Goal: Information Seeking & Learning: Check status

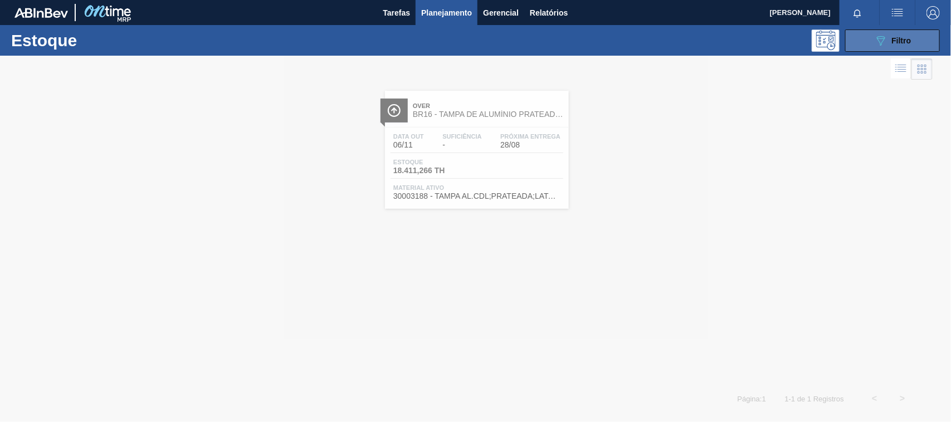
click at [876, 43] on icon "089F7B8B-B2A5-4AFE-B5C0-19BA573D28AC" at bounding box center [880, 40] width 13 height 13
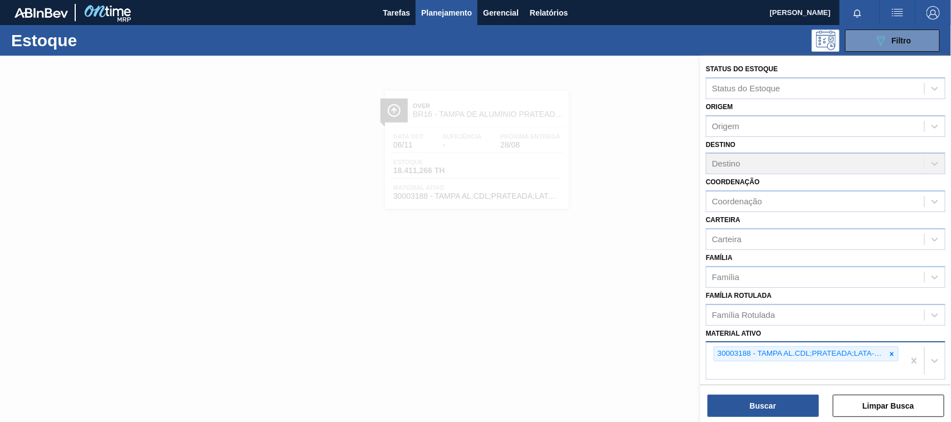
click at [894, 358] on div at bounding box center [892, 354] width 12 height 14
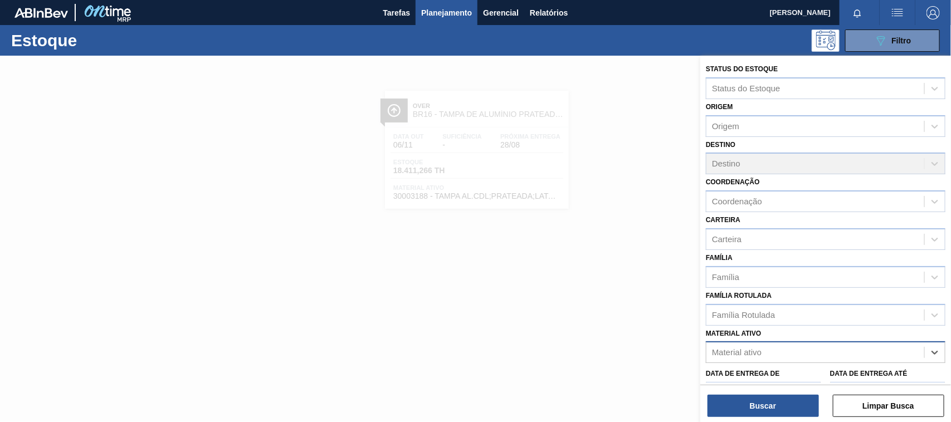
click at [894, 358] on div "Material ativo" at bounding box center [815, 353] width 218 height 16
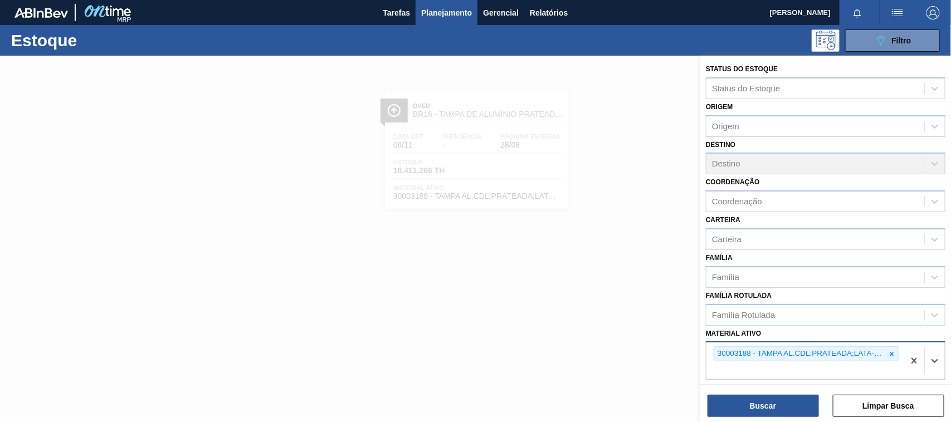
paste ativo "30034414"
click at [892, 350] on icon at bounding box center [892, 354] width 8 height 8
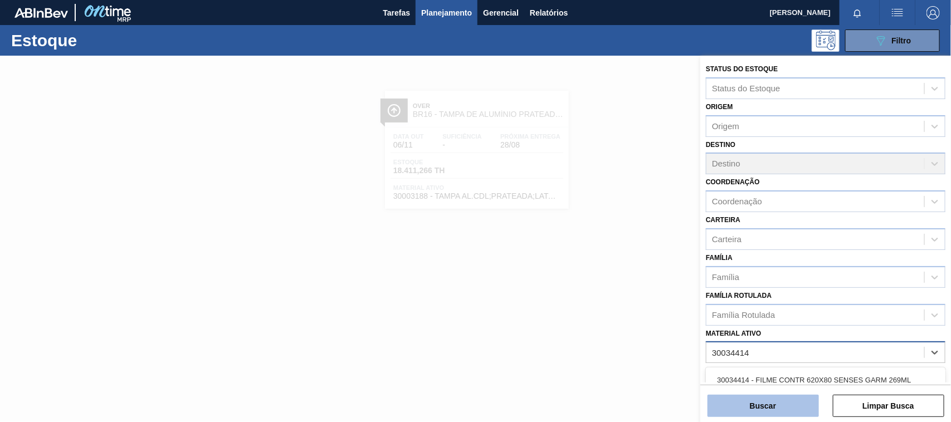
type ativo "30034414"
click at [766, 402] on button "Buscar" at bounding box center [762, 406] width 111 height 22
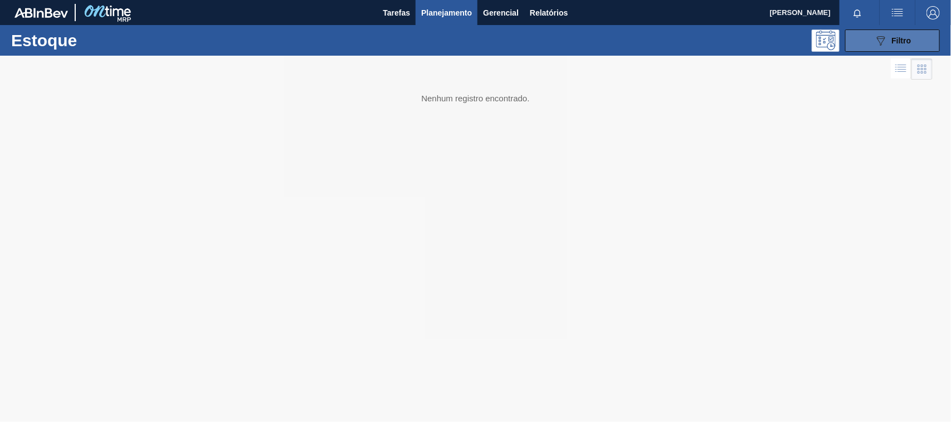
click at [886, 39] on icon "089F7B8B-B2A5-4AFE-B5C0-19BA573D28AC" at bounding box center [880, 40] width 13 height 13
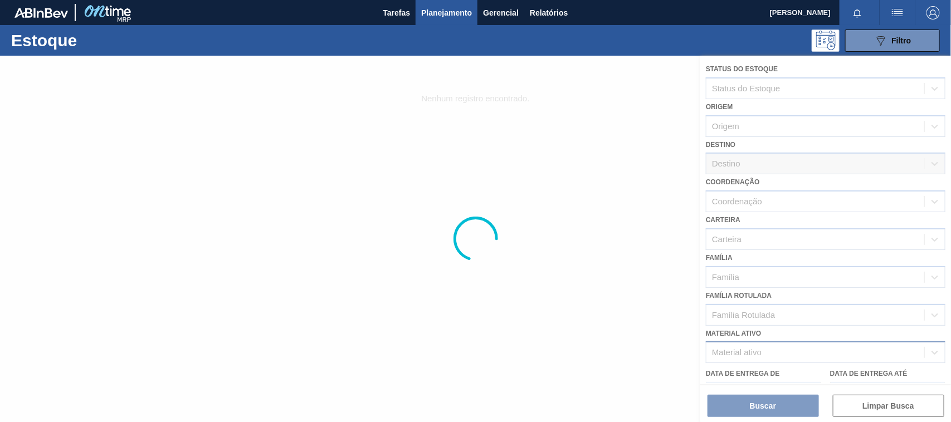
click at [801, 346] on div at bounding box center [475, 239] width 951 height 366
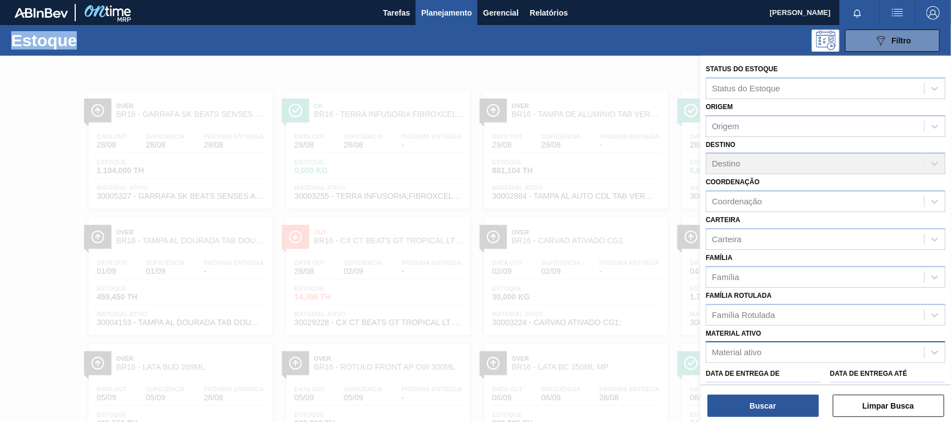
scroll to position [115, 0]
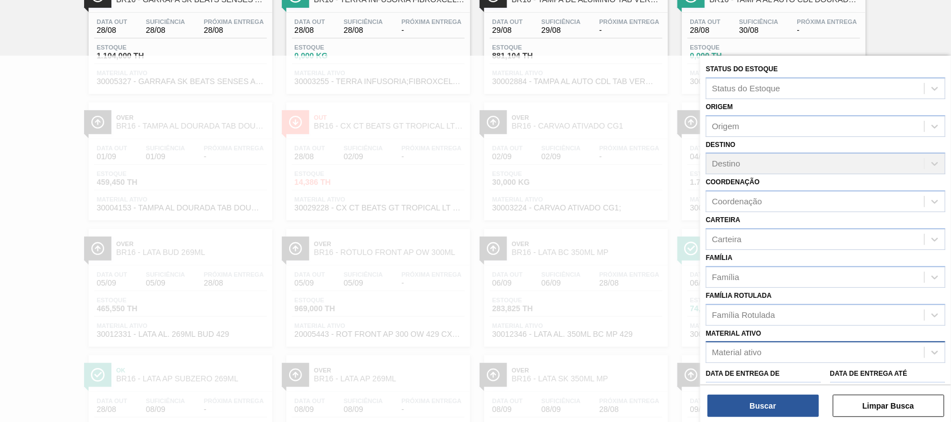
click at [748, 354] on div "Material ativo" at bounding box center [737, 352] width 50 height 9
paste ativo "30034414"
type ativo "30034414"
click at [762, 378] on div "30034414 - FILME CONTR 620X80 SENSES GARM 269ML" at bounding box center [825, 380] width 239 height 21
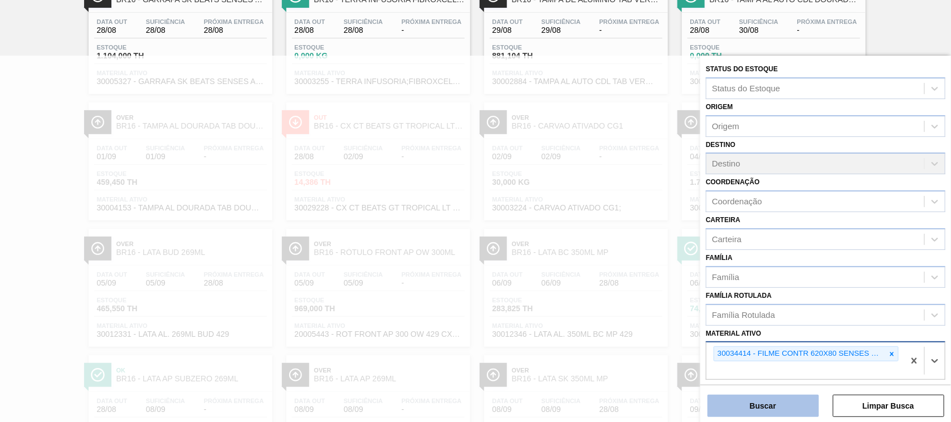
click at [770, 405] on button "Buscar" at bounding box center [762, 406] width 111 height 22
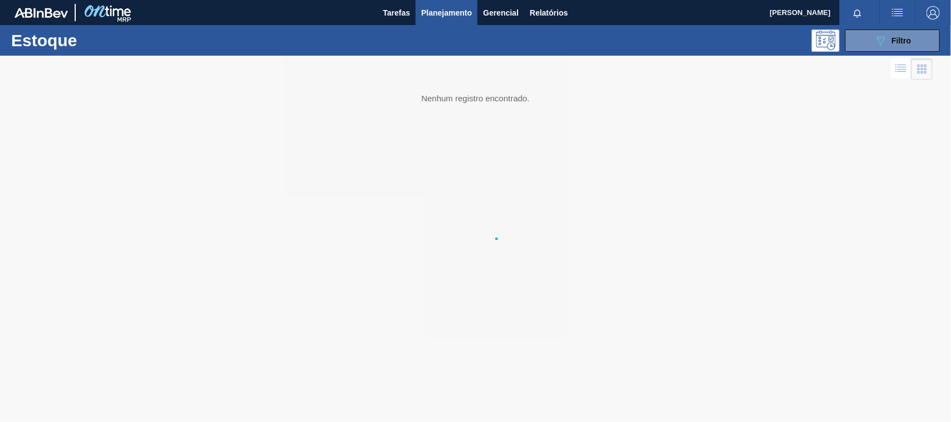
scroll to position [0, 0]
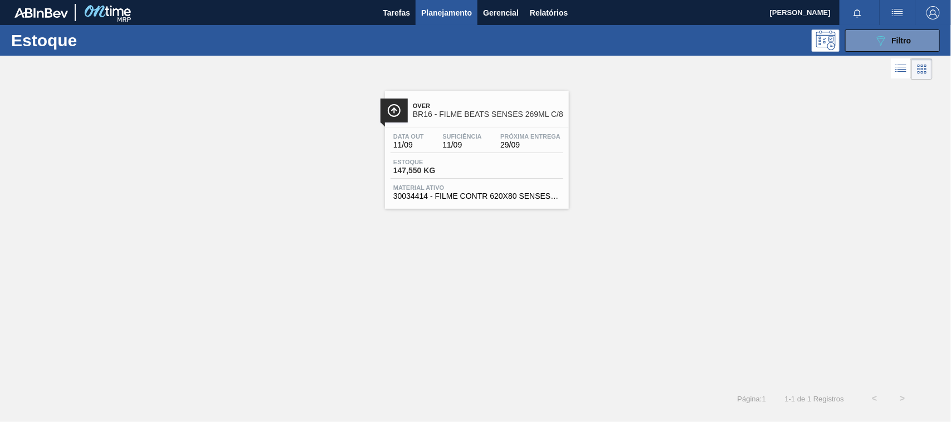
click at [464, 179] on div "Estoque 147,550 KG" at bounding box center [476, 169] width 173 height 20
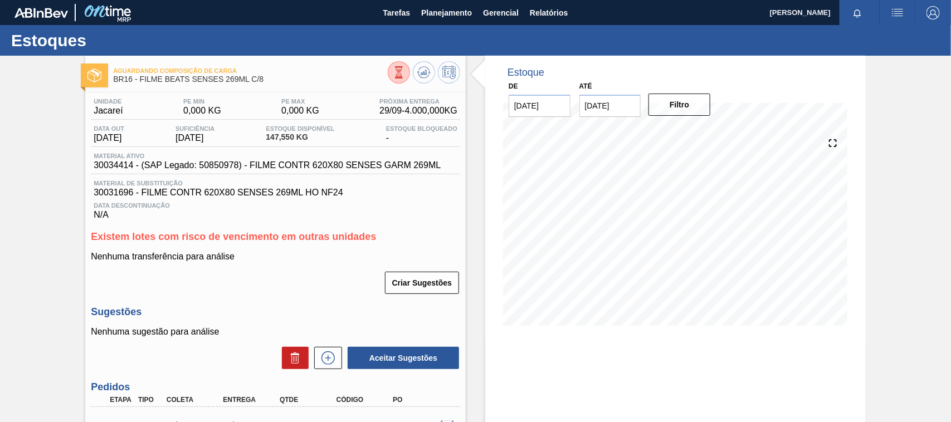
scroll to position [70, 0]
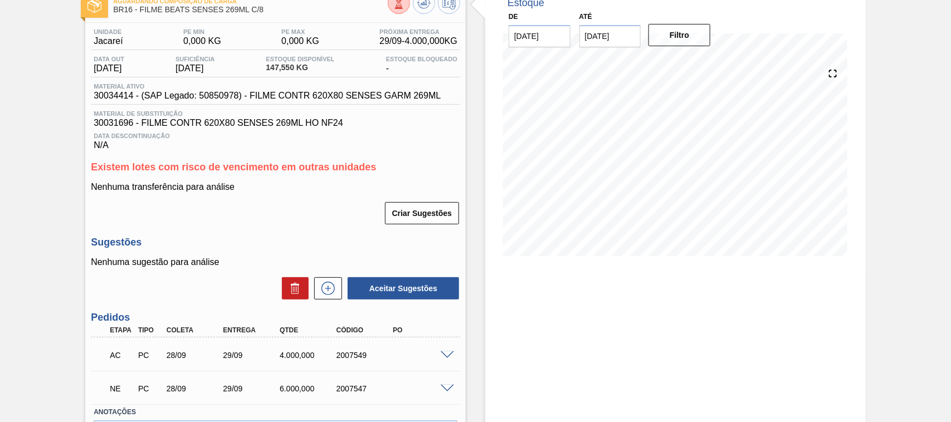
click at [444, 358] on span at bounding box center [447, 355] width 13 height 8
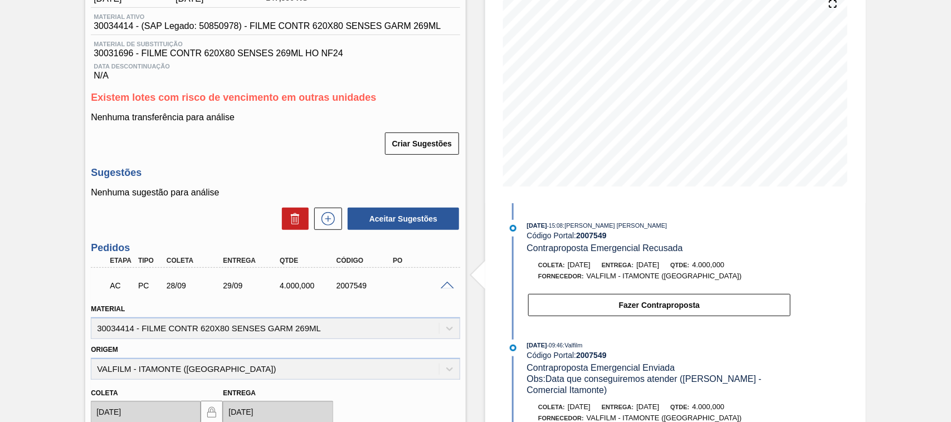
scroll to position [0, 0]
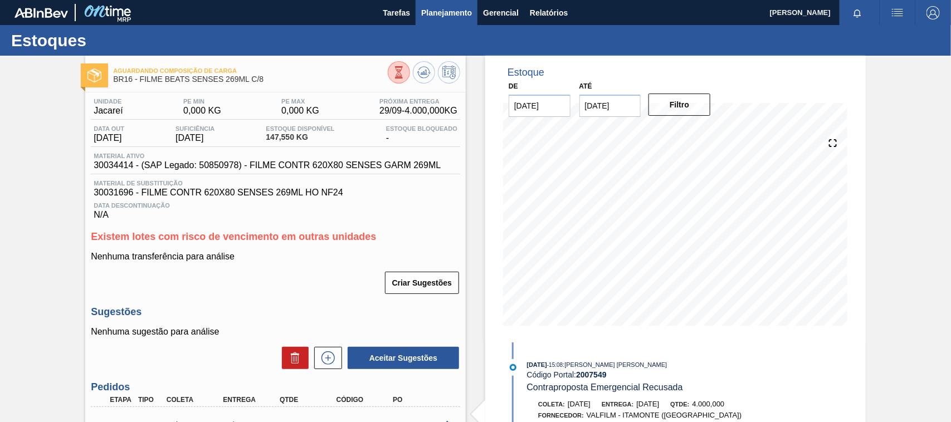
click at [452, 15] on span "Planejamento" at bounding box center [446, 12] width 51 height 13
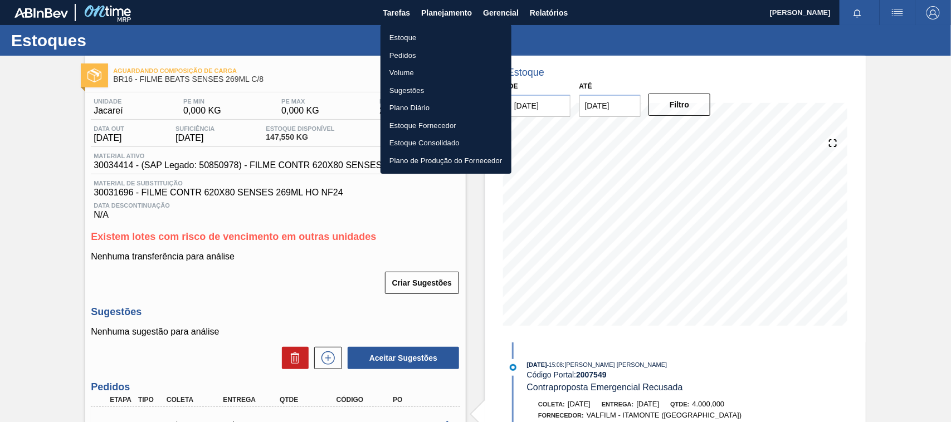
click at [427, 35] on li "Estoque" at bounding box center [445, 38] width 131 height 18
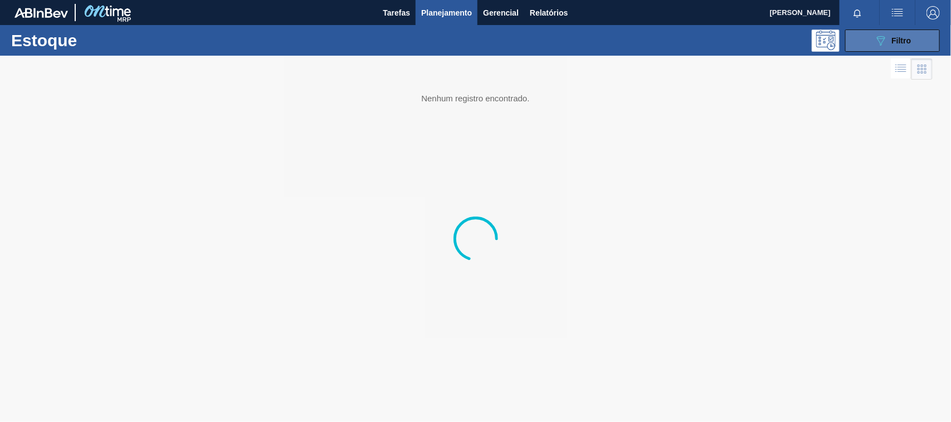
drag, startPoint x: 889, startPoint y: 35, endPoint x: 878, endPoint y: 162, distance: 127.5
click at [889, 35] on div "089F7B8B-B2A5-4AFE-B5C0-19BA573D28AC Filtro" at bounding box center [892, 40] width 37 height 13
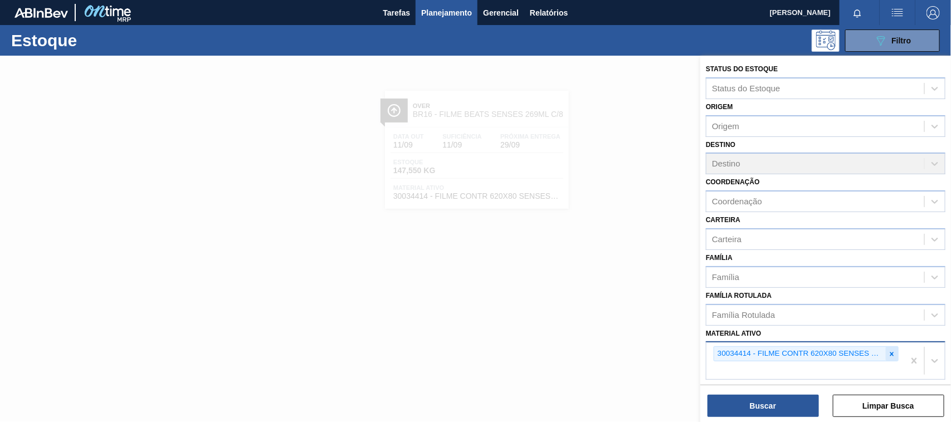
click at [888, 354] on icon at bounding box center [892, 354] width 8 height 8
paste ativo "30012510"
type ativo "30012510"
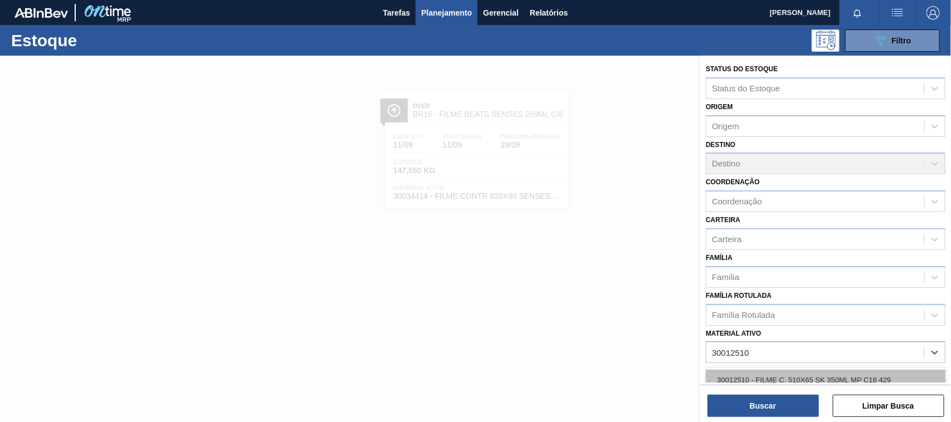
click at [775, 376] on div "30012510 - FILME C. 510X65 SK 350ML MP C18 429" at bounding box center [825, 380] width 239 height 21
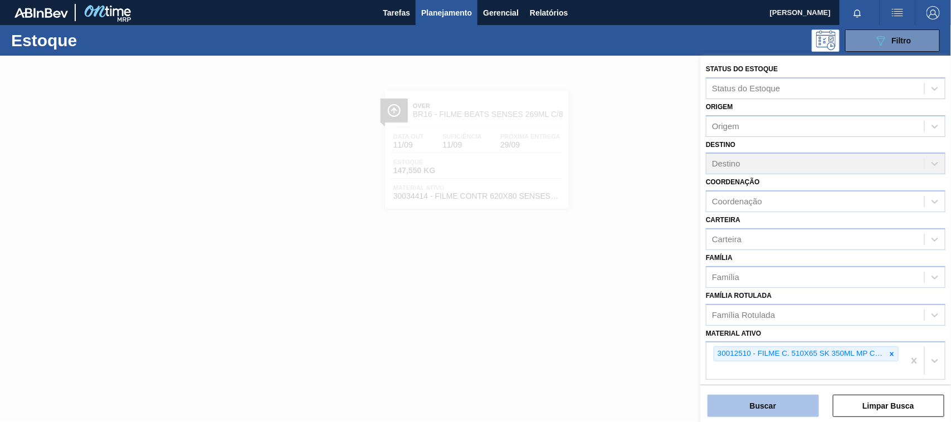
click at [776, 403] on button "Buscar" at bounding box center [762, 406] width 111 height 22
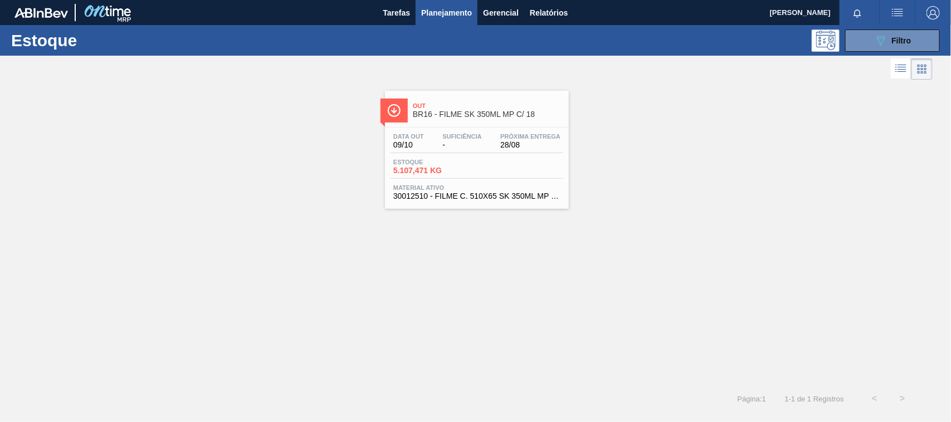
click at [475, 191] on span "Material ativo" at bounding box center [476, 187] width 167 height 7
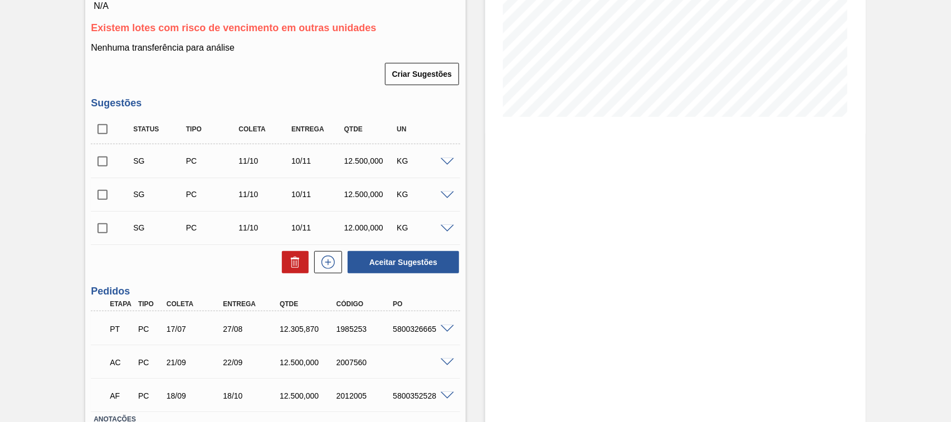
scroll to position [278, 0]
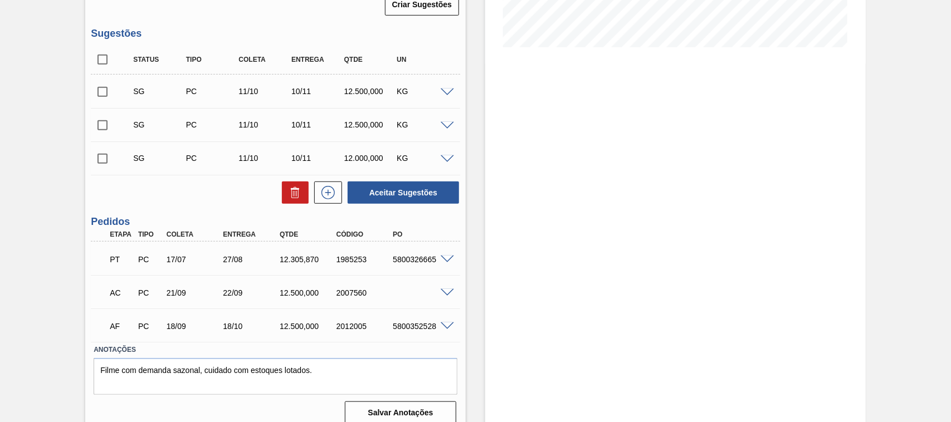
click at [444, 262] on span at bounding box center [447, 260] width 13 height 8
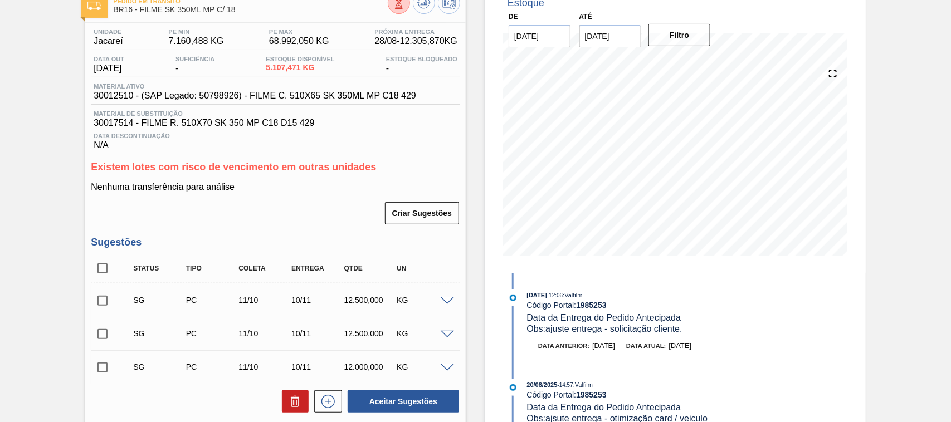
scroll to position [0, 0]
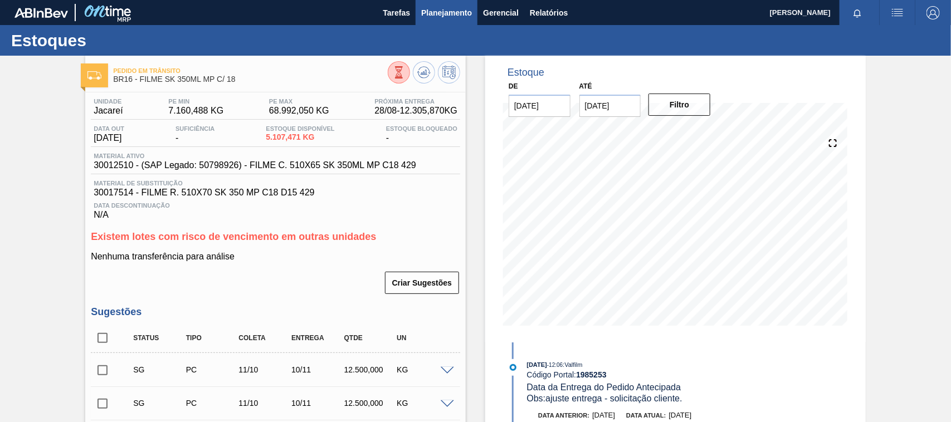
click at [438, 6] on span "Planejamento" at bounding box center [446, 12] width 51 height 13
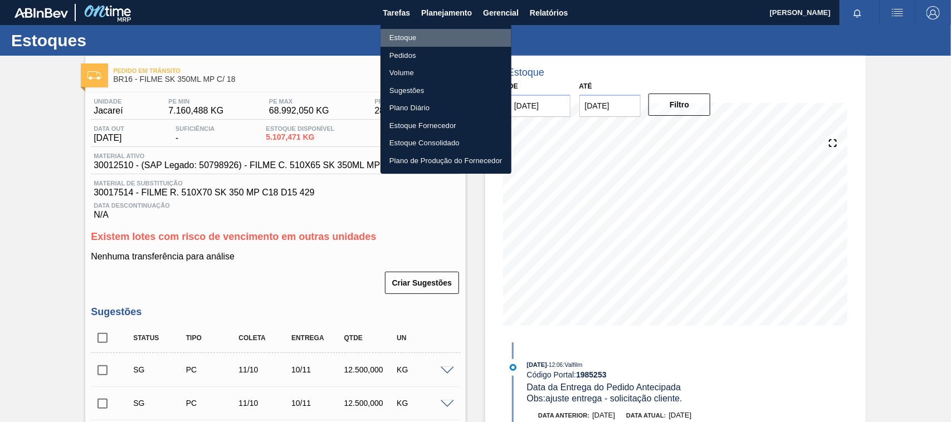
click at [413, 34] on li "Estoque" at bounding box center [445, 38] width 131 height 18
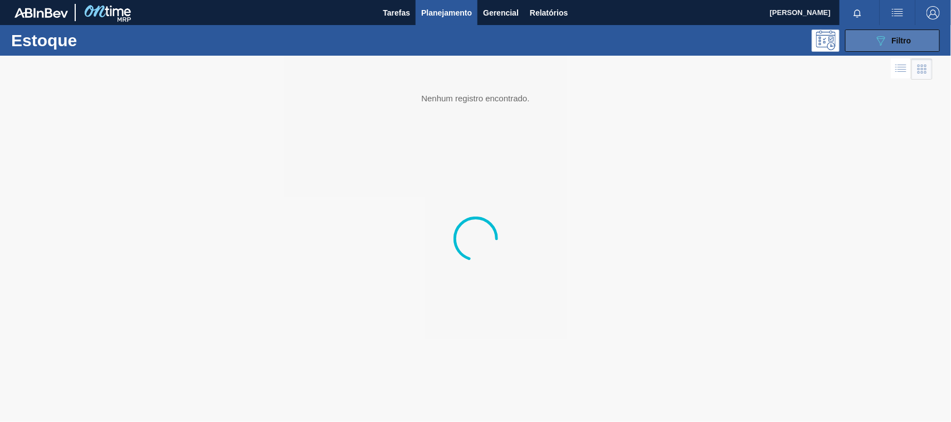
click at [869, 42] on button "089F7B8B-B2A5-4AFE-B5C0-19BA573D28AC Filtro" at bounding box center [892, 41] width 95 height 22
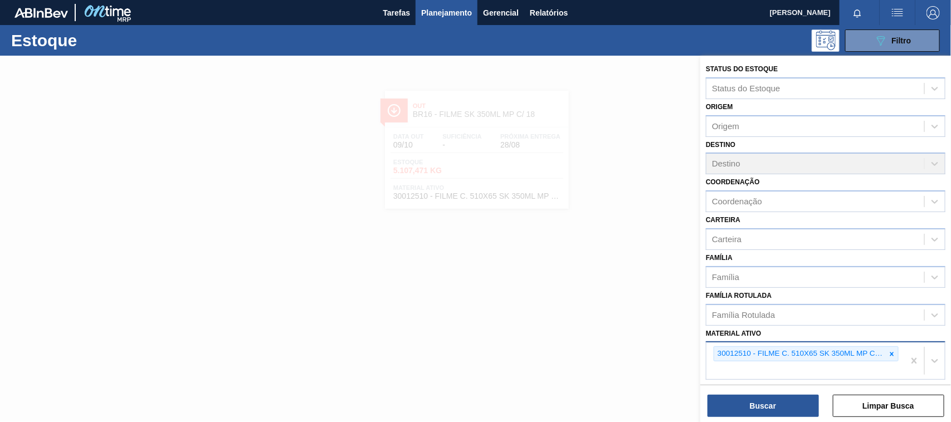
drag, startPoint x: 892, startPoint y: 352, endPoint x: 881, endPoint y: 352, distance: 11.1
click at [891, 352] on icon at bounding box center [892, 354] width 8 height 8
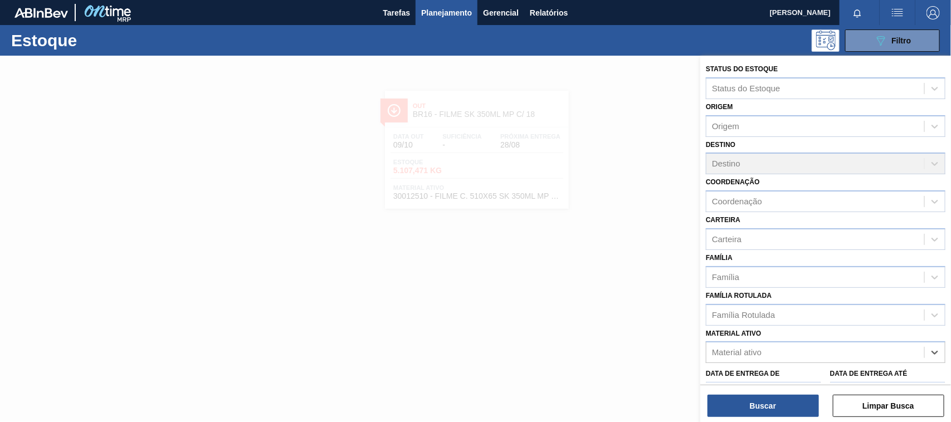
paste ativo "30012508"
type ativo "30012508"
click at [809, 371] on div "30012508 - FILME C. 510X65 BC 350ML MP C18 429" at bounding box center [825, 380] width 239 height 21
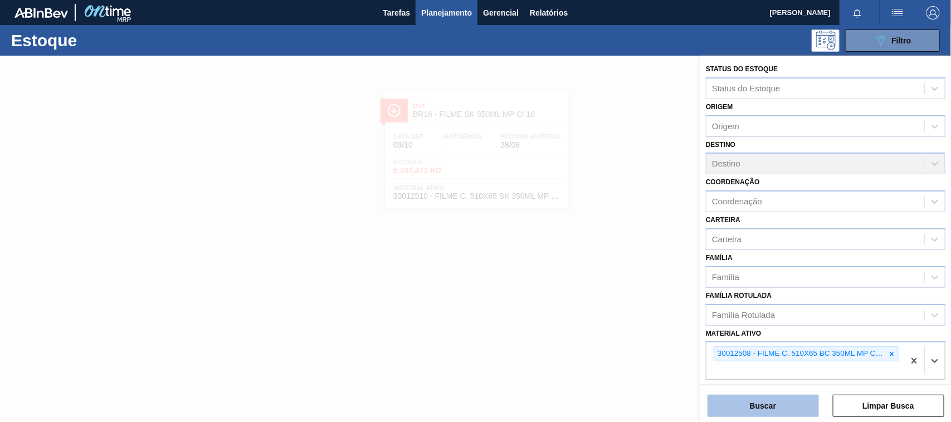
click at [791, 402] on button "Buscar" at bounding box center [762, 406] width 111 height 22
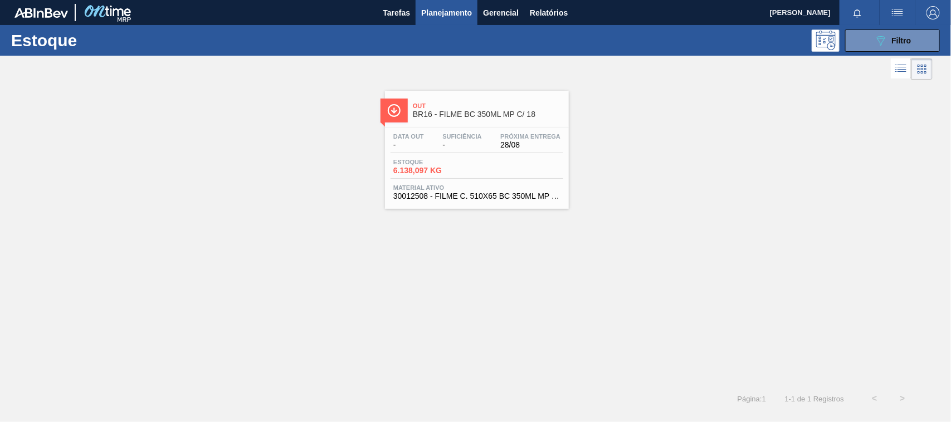
click at [499, 167] on div "Estoque 6.138,097 KG" at bounding box center [476, 169] width 173 height 20
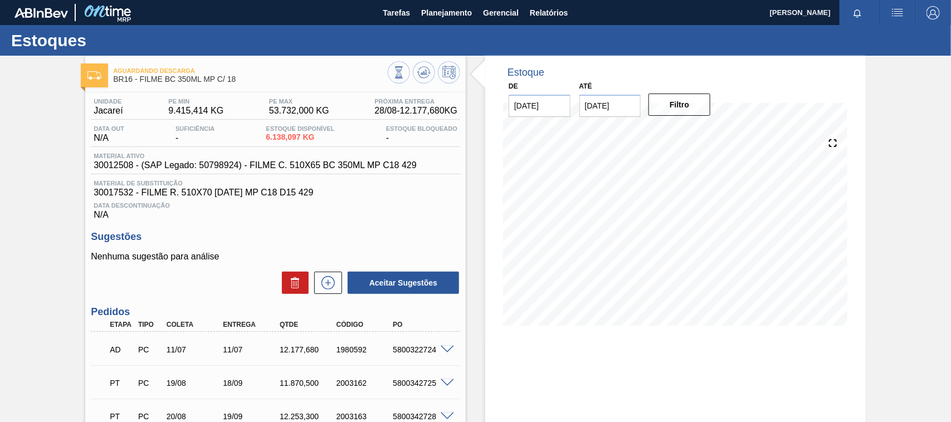
scroll to position [70, 0]
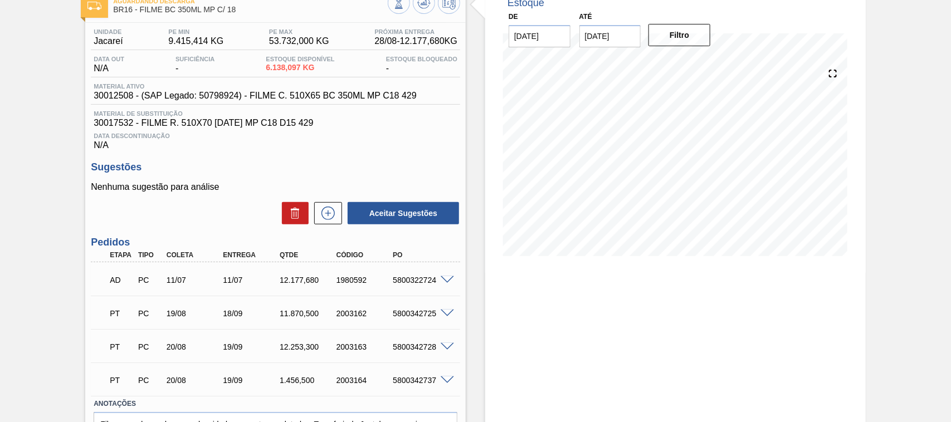
click at [452, 281] on span at bounding box center [447, 280] width 13 height 8
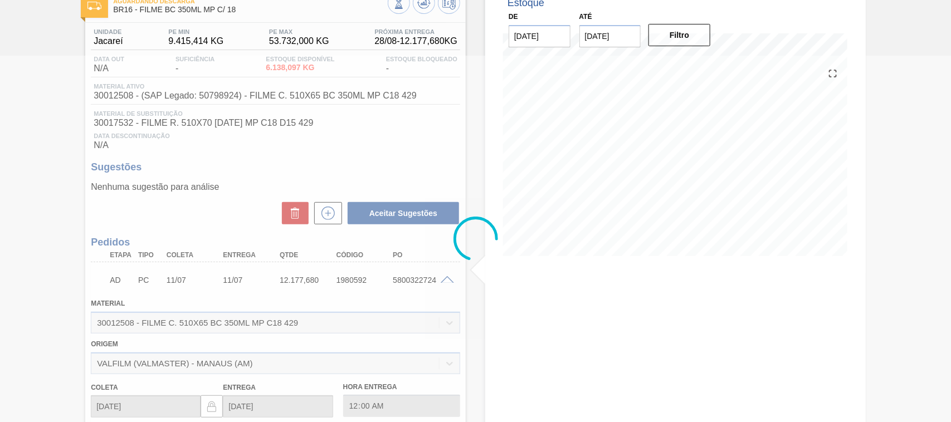
click at [444, 280] on div at bounding box center [475, 239] width 951 height 366
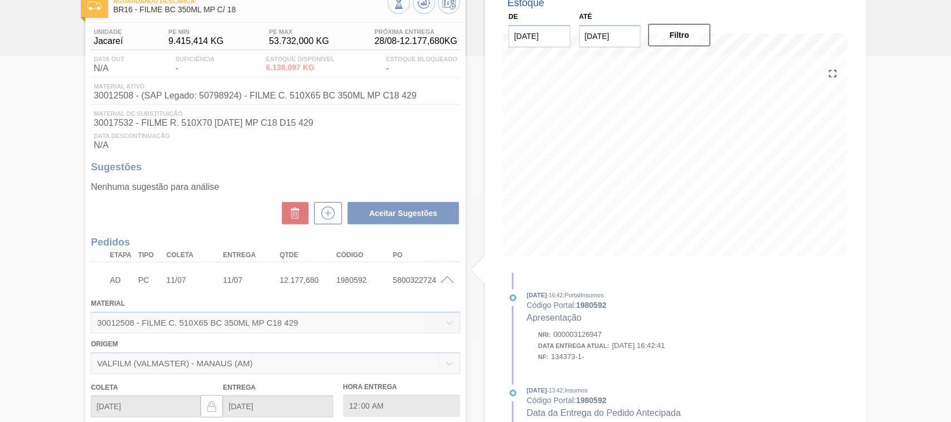
click at [444, 280] on div at bounding box center [475, 239] width 951 height 366
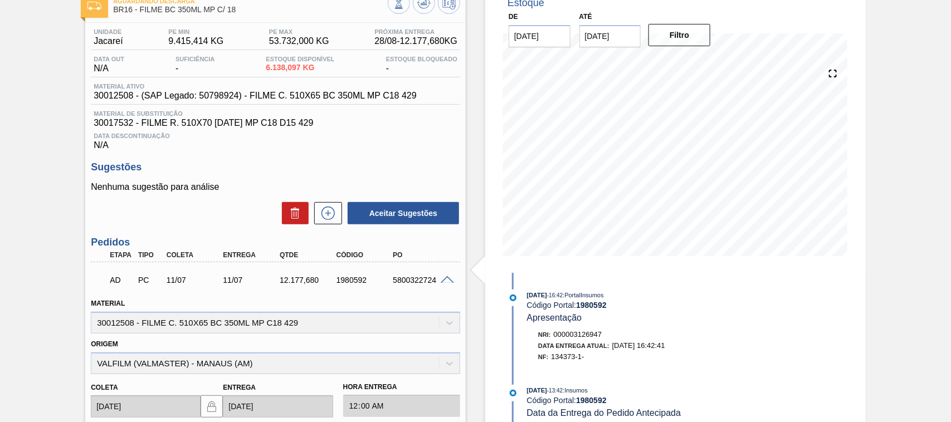
click at [241, 296] on div "Material 30012508 - FILME C. 510X65 BC 350ML MP C18 429" at bounding box center [275, 313] width 378 height 41
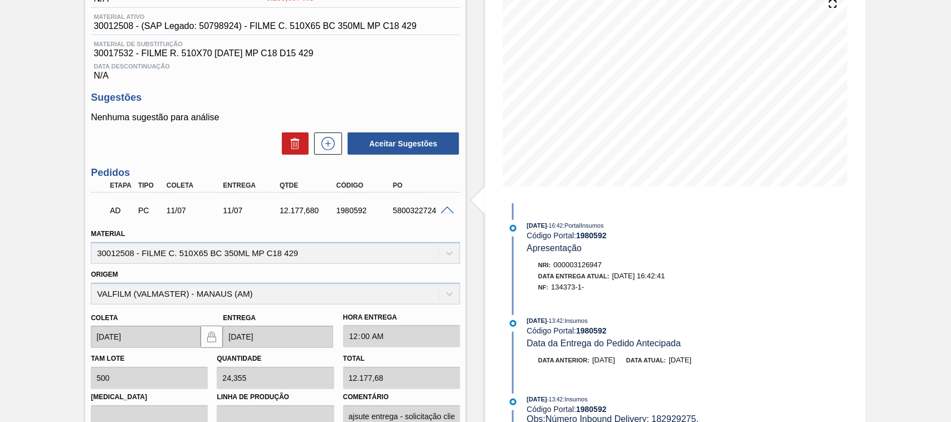
click at [447, 212] on span at bounding box center [447, 211] width 13 height 8
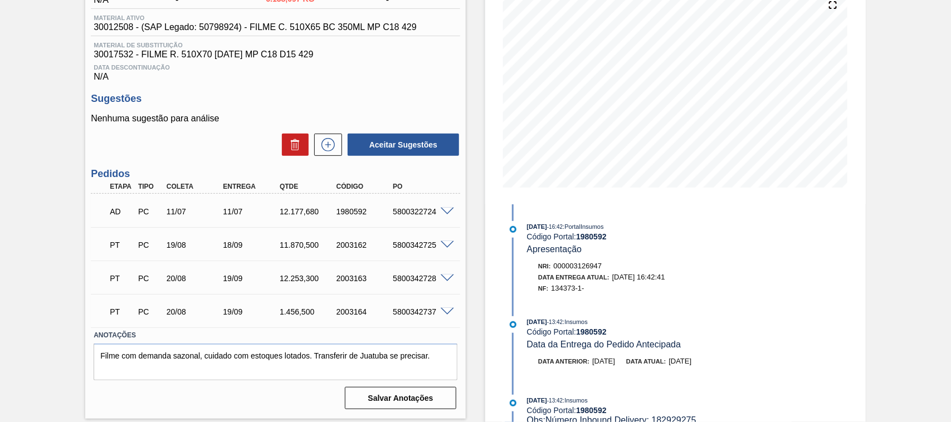
scroll to position [137, 0]
click at [443, 247] on span at bounding box center [447, 246] width 13 height 8
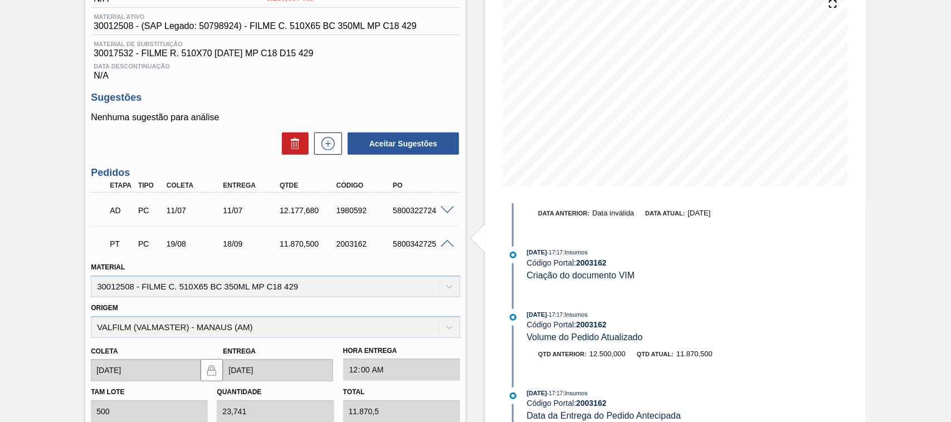
scroll to position [0, 0]
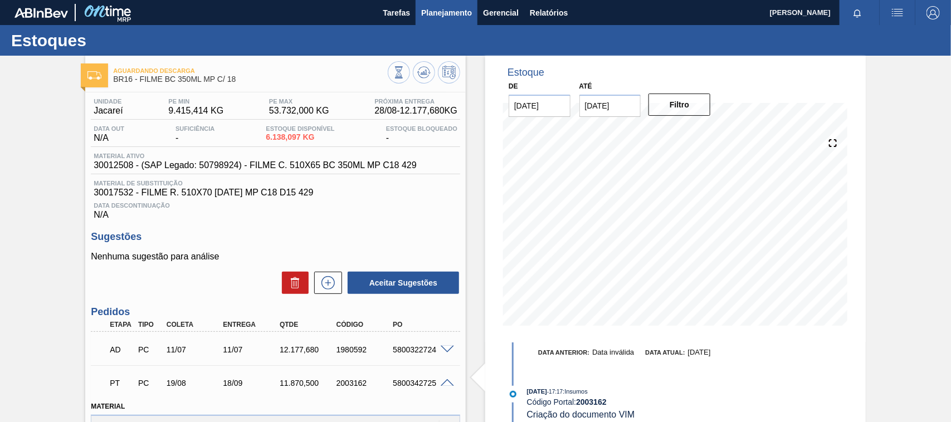
click at [443, 9] on span "Planejamento" at bounding box center [446, 12] width 51 height 13
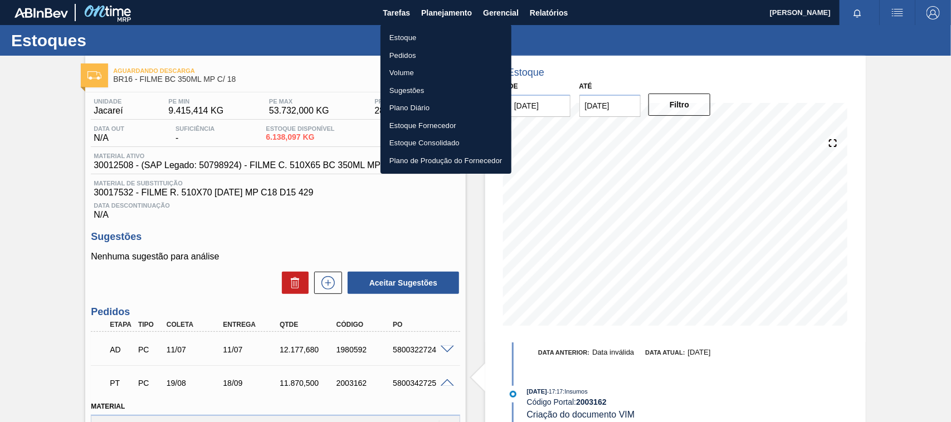
click at [419, 42] on li "Estoque" at bounding box center [445, 38] width 131 height 18
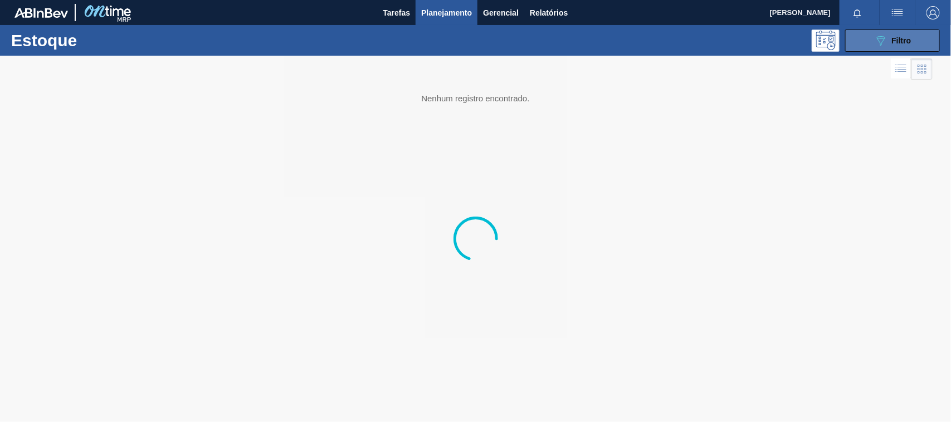
click at [886, 46] on icon "089F7B8B-B2A5-4AFE-B5C0-19BA573D28AC" at bounding box center [880, 40] width 13 height 13
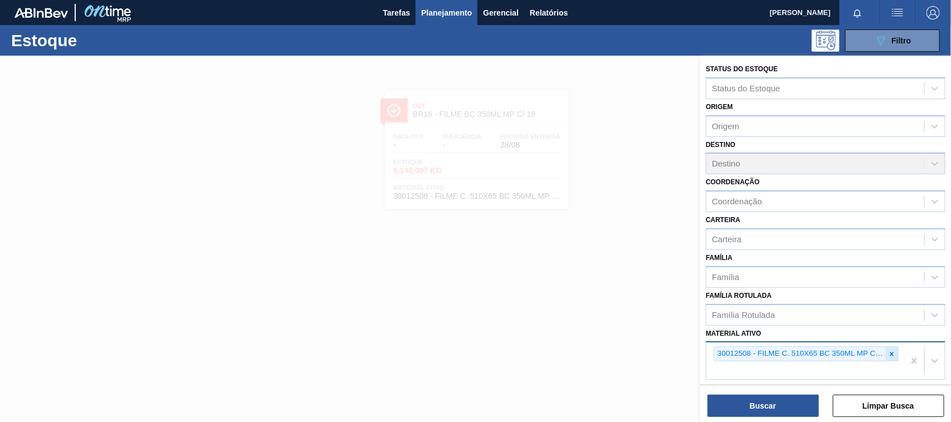
click at [890, 354] on icon at bounding box center [892, 354] width 8 height 8
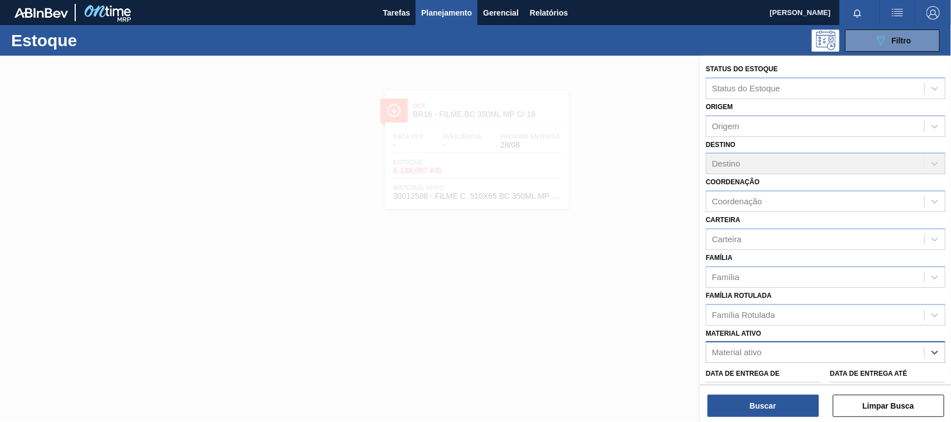
paste ativo "30034180"
type ativo "30034180"
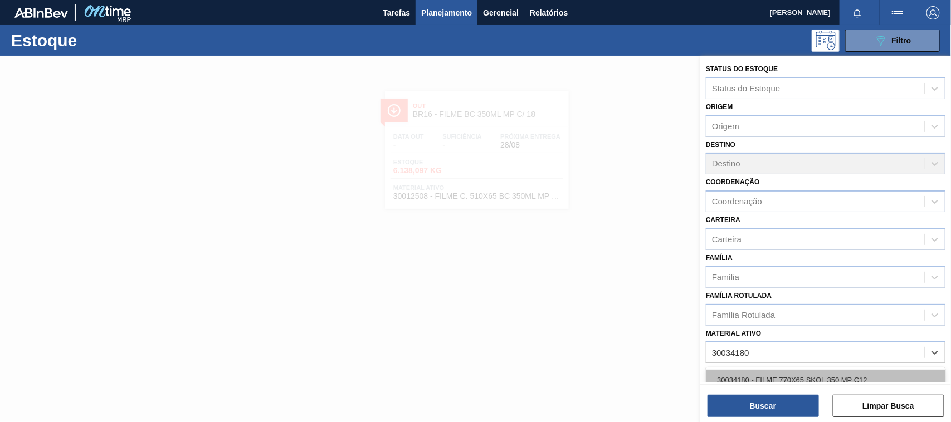
click at [773, 375] on div "30034180 - FILME 770X65 SKOL 350 MP C12" at bounding box center [825, 380] width 239 height 21
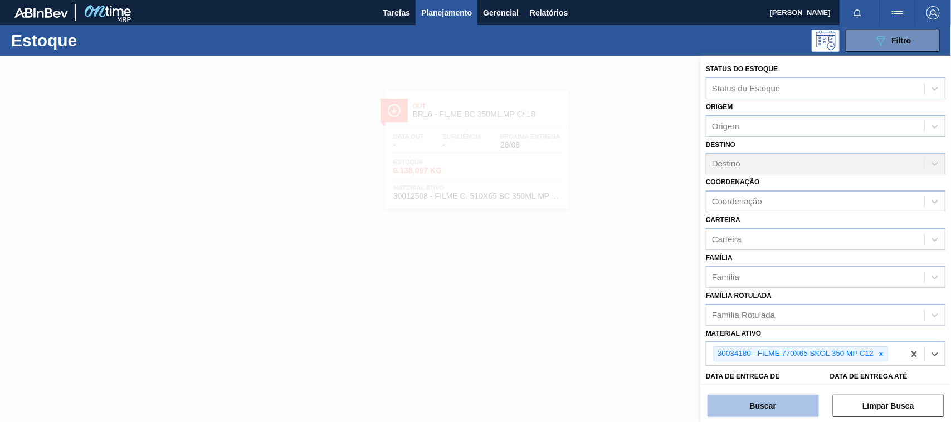
click at [767, 407] on button "Buscar" at bounding box center [762, 406] width 111 height 22
